Goal: Transaction & Acquisition: Book appointment/travel/reservation

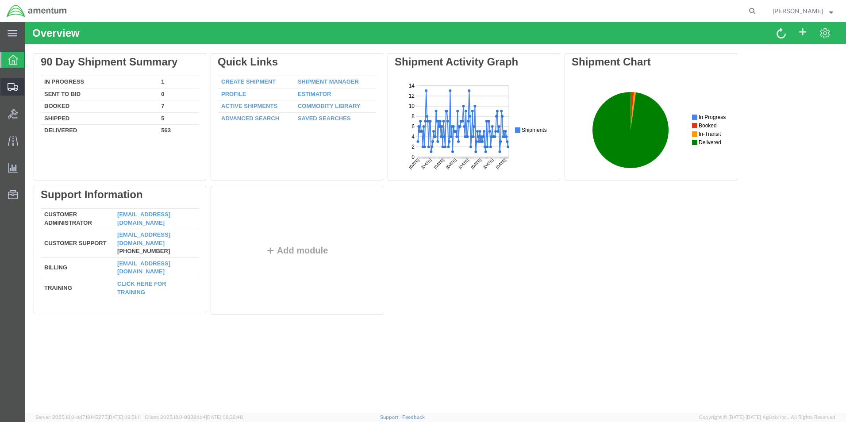
click at [0, 0] on span "Shipment Manager" at bounding box center [0, 0] width 0 height 0
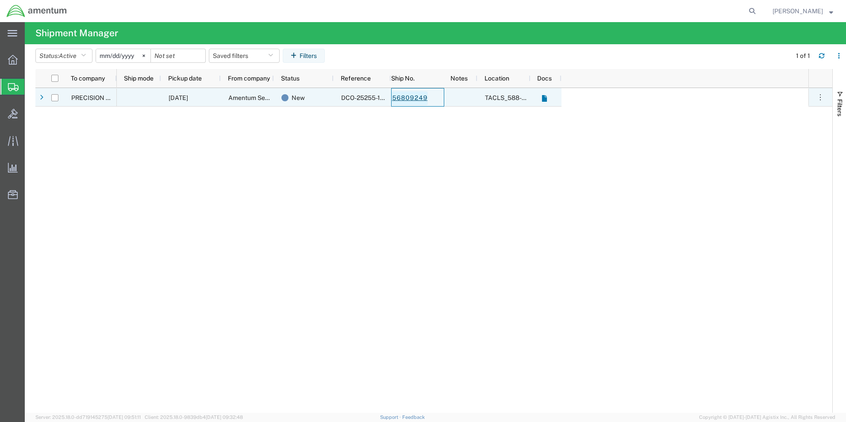
click at [409, 99] on link "56809249" at bounding box center [409, 98] width 36 height 14
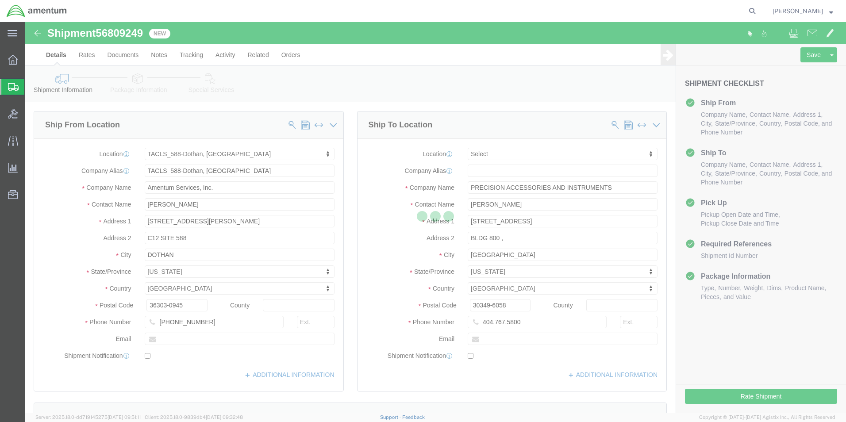
select select "42706"
select select
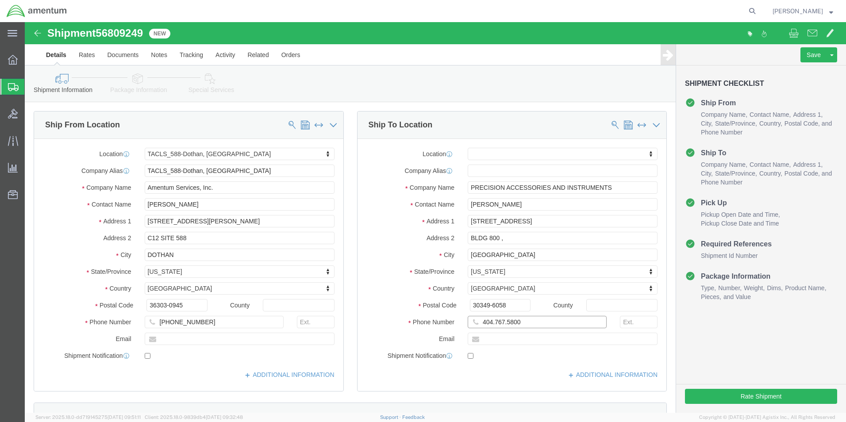
click input "404.767.5800"
type input "[PHONE_NUMBER]"
click button "Rate Shipment"
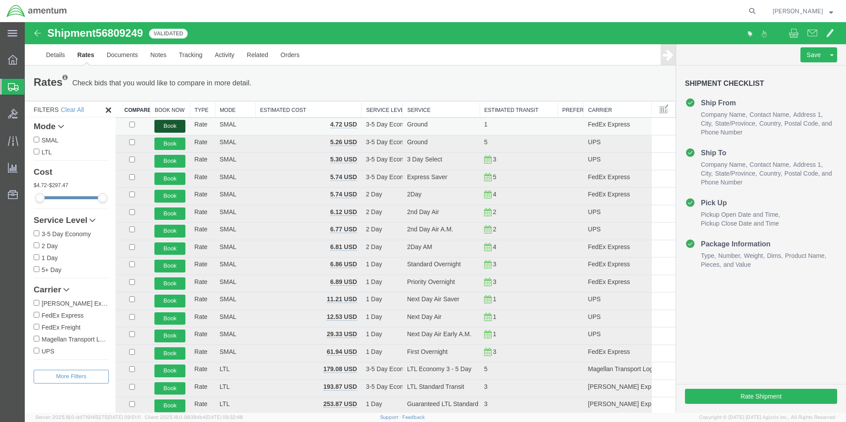
click at [158, 127] on button "Book" at bounding box center [169, 126] width 31 height 13
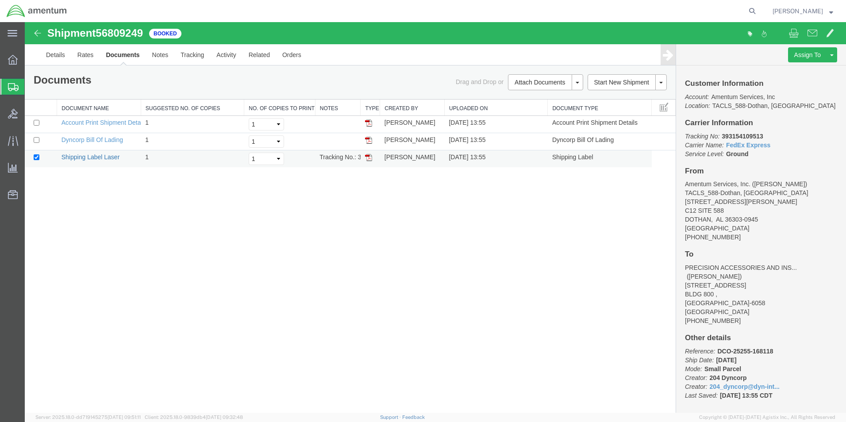
click at [97, 159] on link "Shipping Label Laser" at bounding box center [90, 156] width 58 height 7
click at [0, 0] on span "Shipment Manager" at bounding box center [0, 0] width 0 height 0
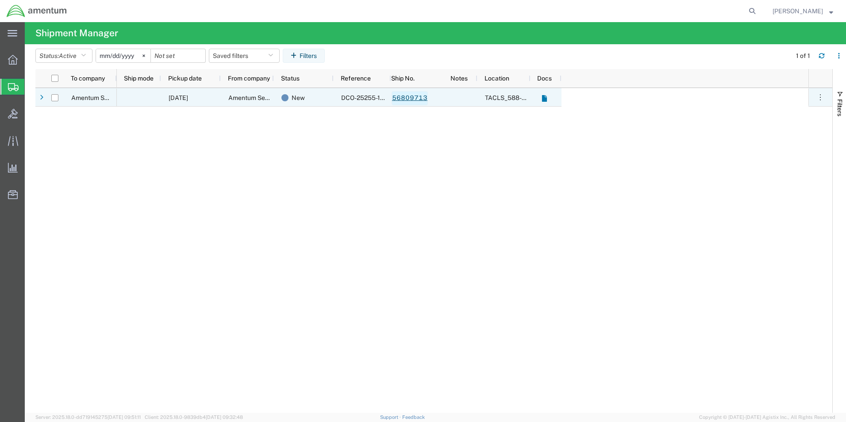
click at [410, 99] on link "56809713" at bounding box center [409, 98] width 36 height 14
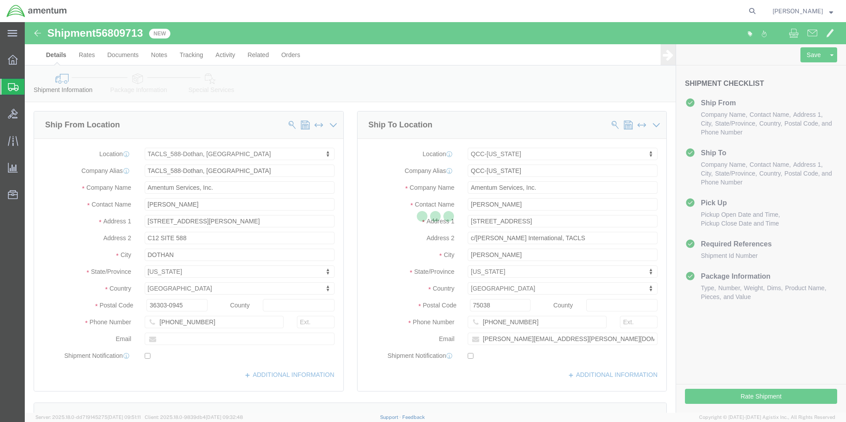
select select "42706"
select select "42668"
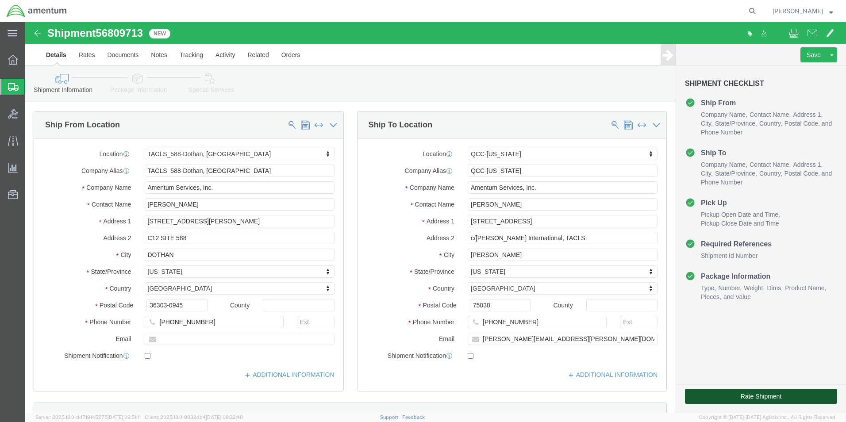
click button "Rate Shipment"
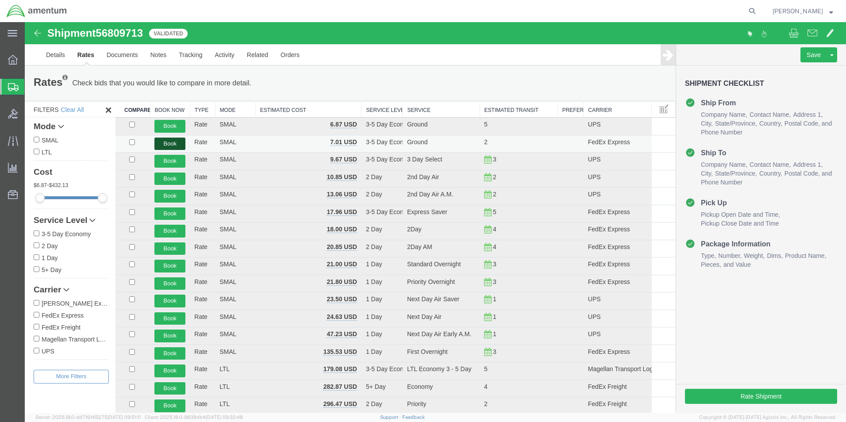
click at [174, 141] on button "Book" at bounding box center [169, 144] width 31 height 13
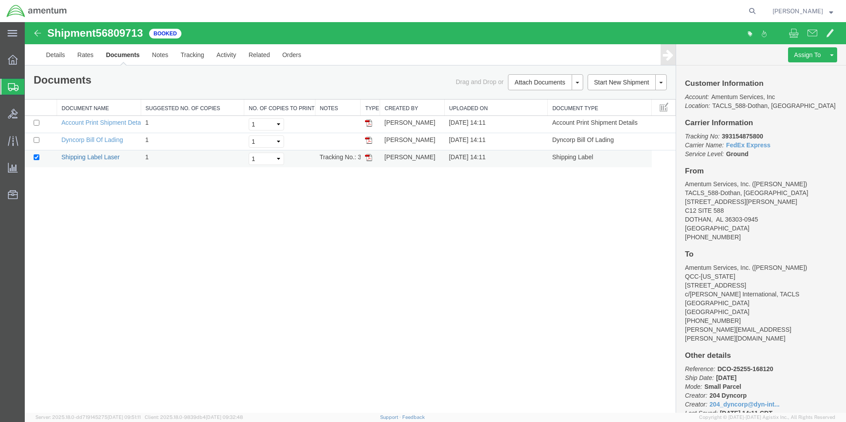
click at [99, 156] on link "Shipping Label Laser" at bounding box center [90, 156] width 58 height 7
